Goal: Entertainment & Leisure: Consume media (video, audio)

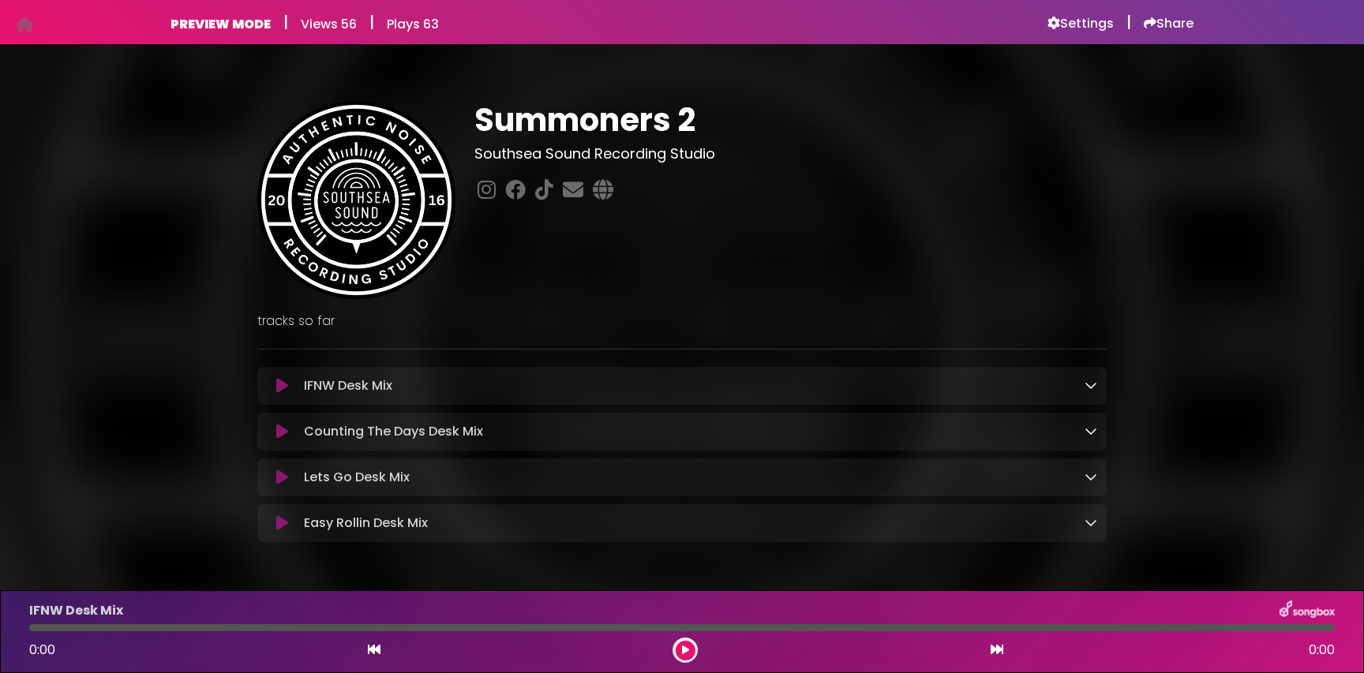
click at [1103, 388] on div "IFNW Desk Mix Loading Track..." at bounding box center [681, 386] width 849 height 19
click at [1085, 388] on icon at bounding box center [1091, 385] width 13 height 13
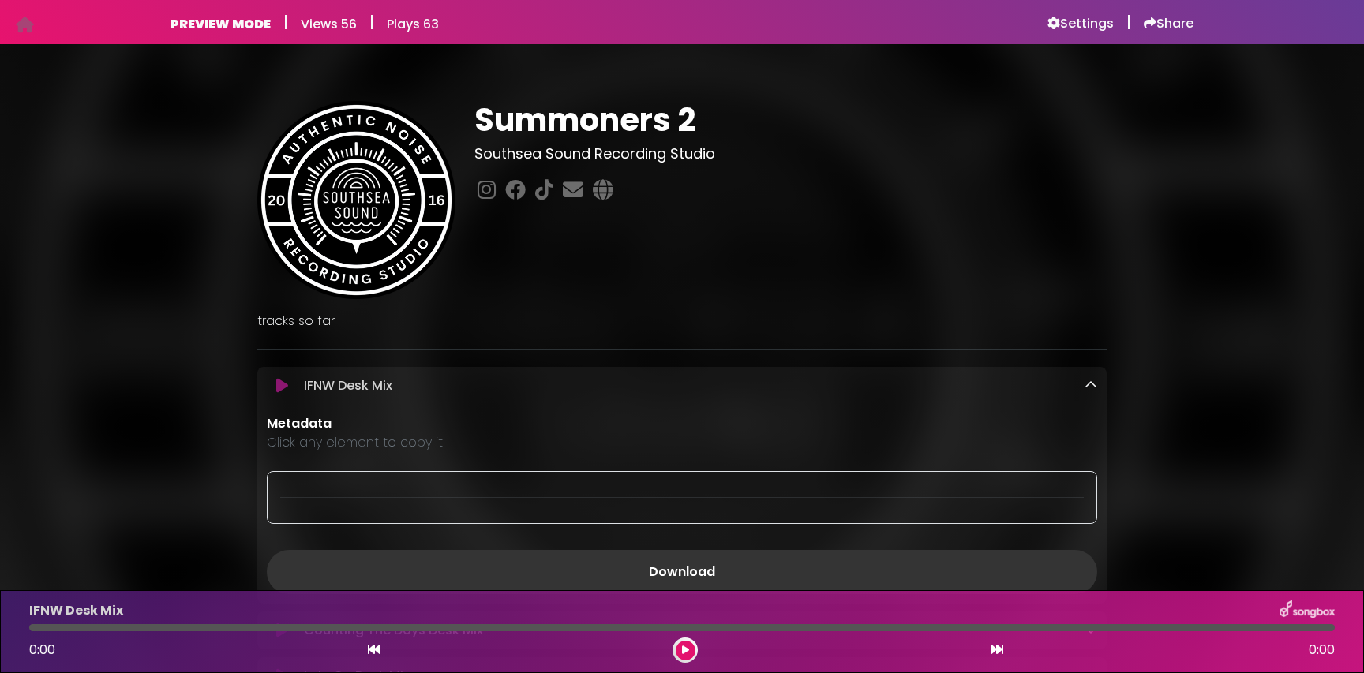
click at [1090, 386] on icon at bounding box center [1091, 385] width 13 height 13
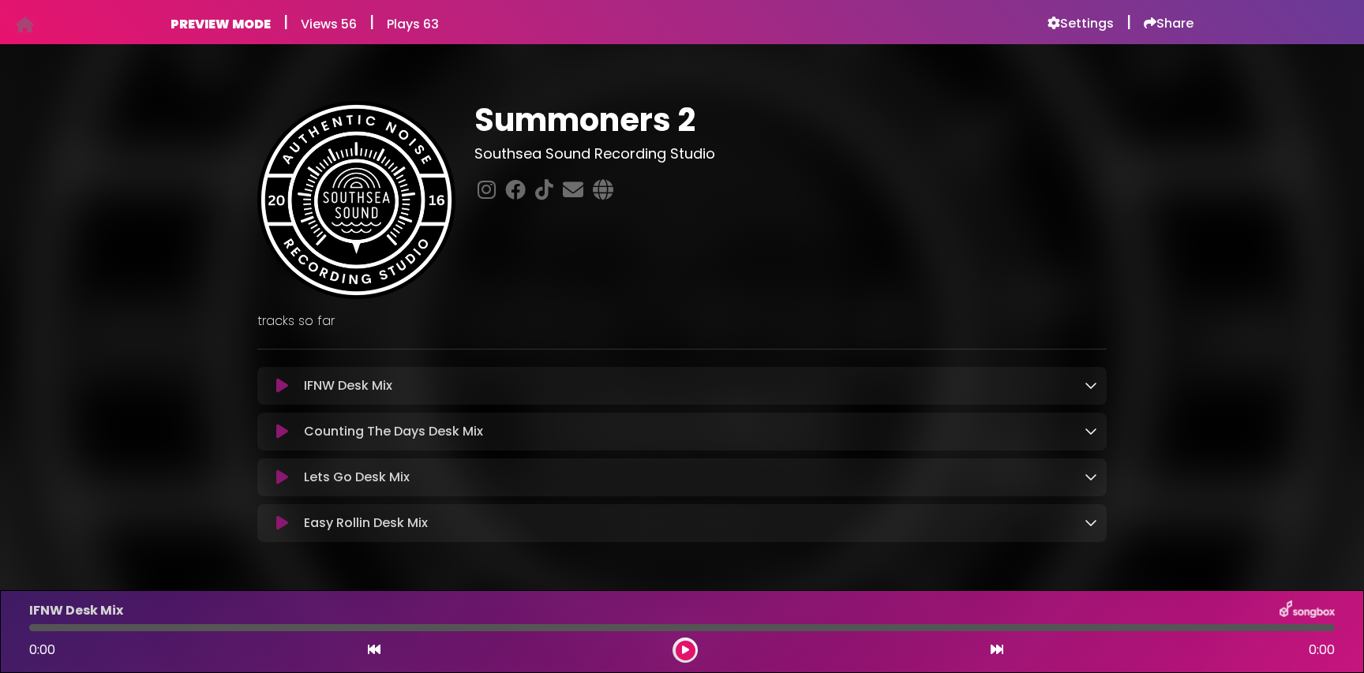
click at [279, 478] on icon at bounding box center [282, 478] width 12 height 16
click at [680, 652] on button at bounding box center [686, 651] width 20 height 20
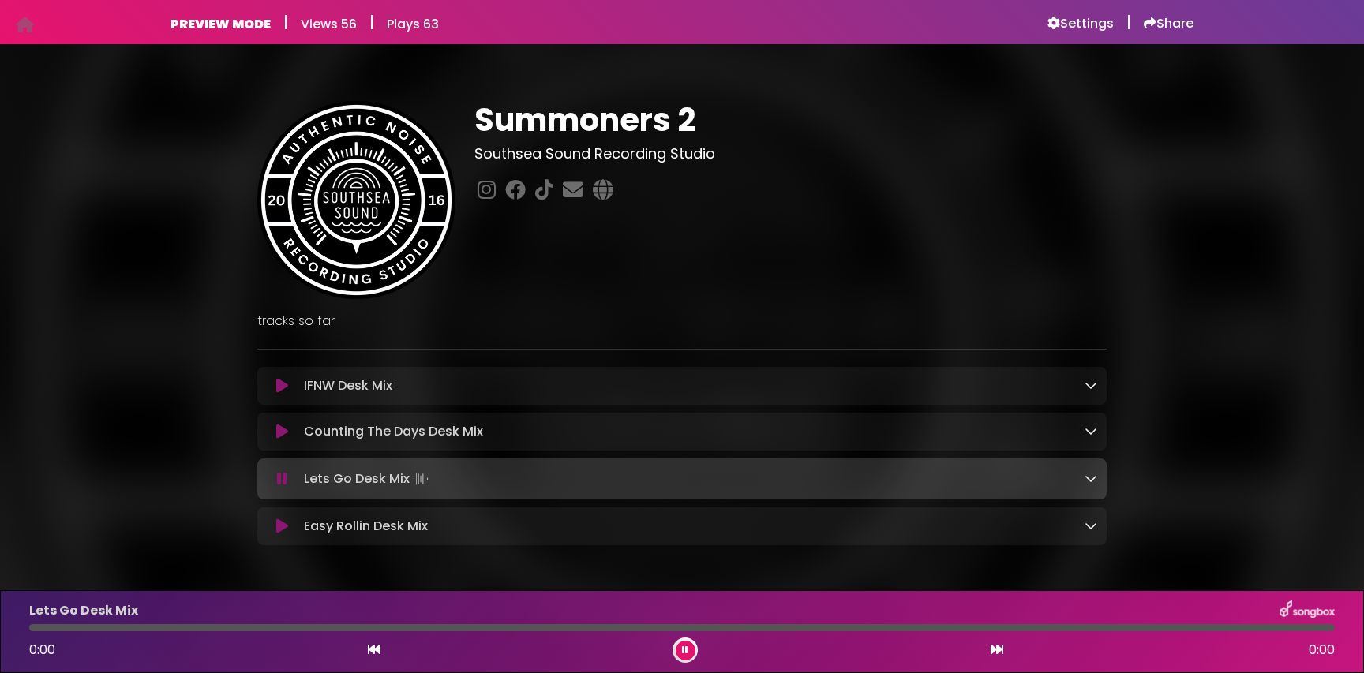
scroll to position [56, 0]
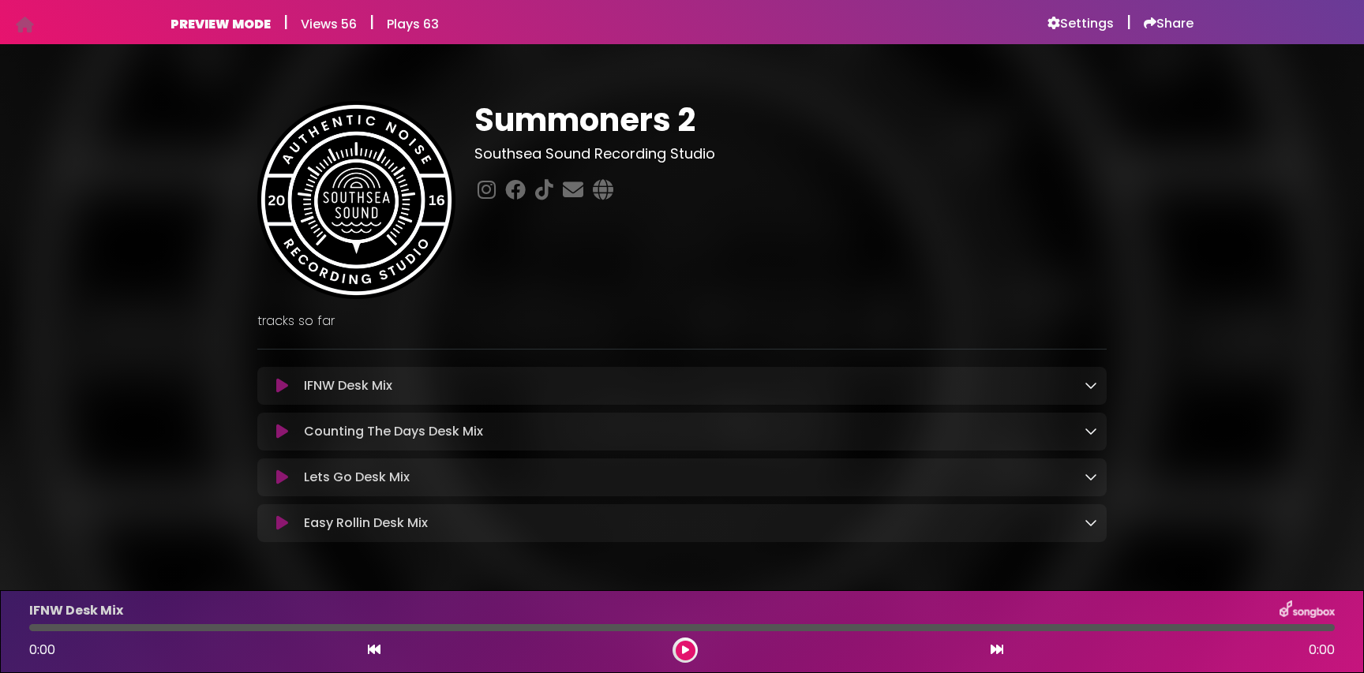
click at [281, 525] on icon at bounding box center [282, 523] width 12 height 16
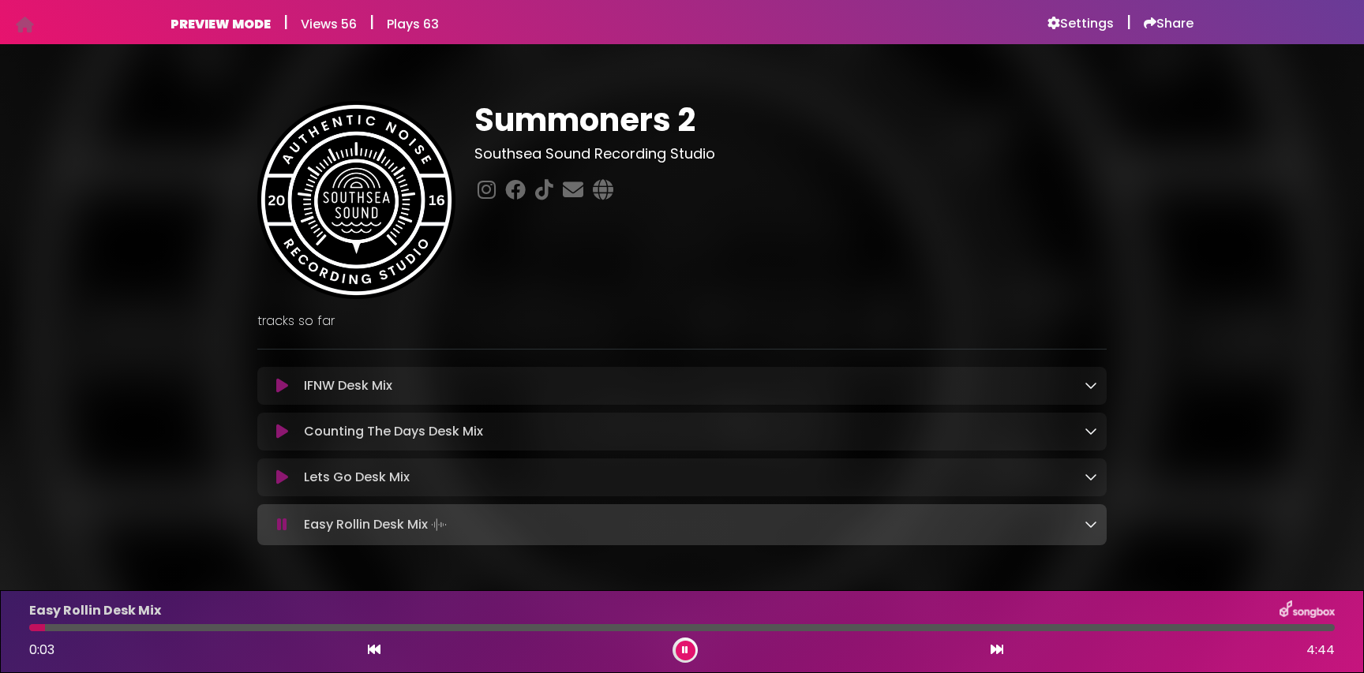
click at [153, 626] on div at bounding box center [682, 627] width 1306 height 7
click at [684, 652] on icon at bounding box center [685, 650] width 6 height 9
